Goal: Information Seeking & Learning: Learn about a topic

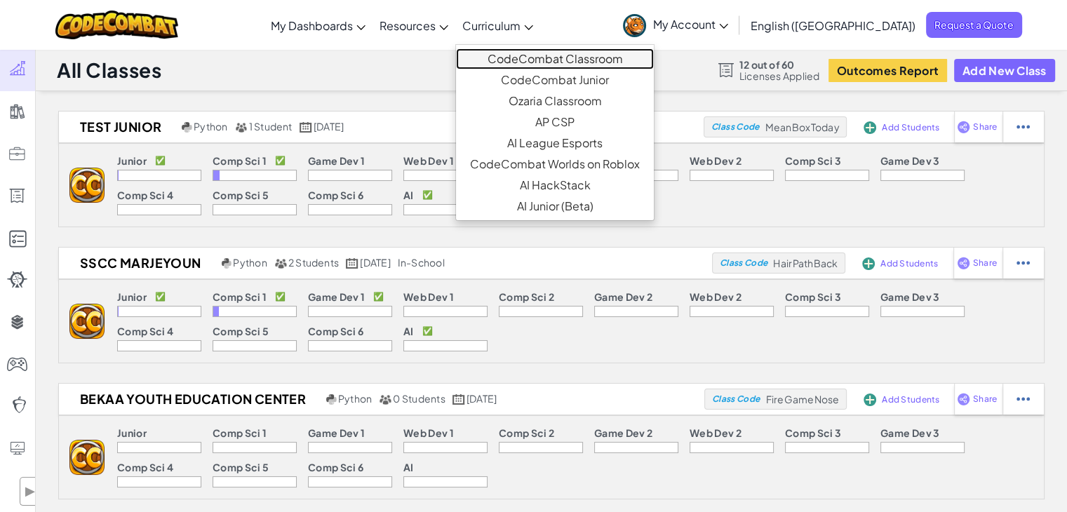
click at [559, 59] on link "CodeCombat Classroom" at bounding box center [555, 58] width 198 height 21
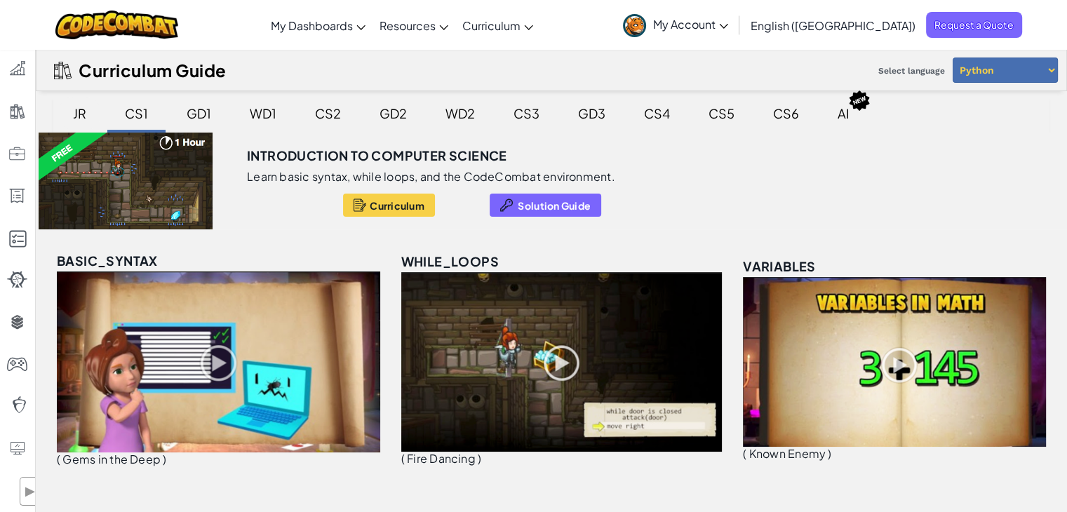
click at [79, 112] on div "JR" at bounding box center [79, 113] width 41 height 33
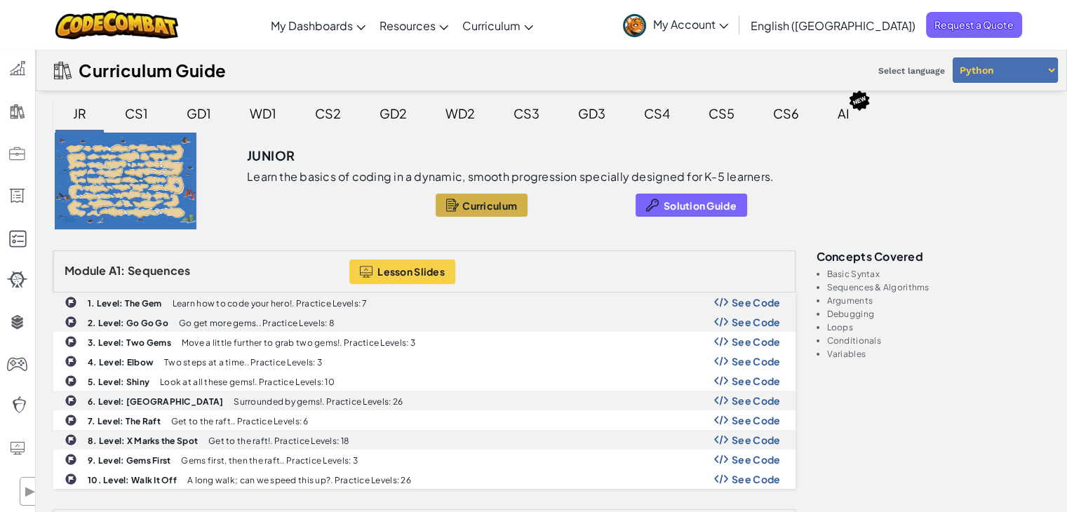
click at [458, 201] on button "Curriculum" at bounding box center [482, 205] width 92 height 23
